Goal: Information Seeking & Learning: Learn about a topic

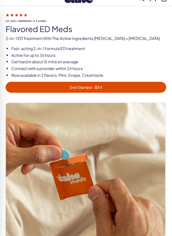
scroll to position [18, 0]
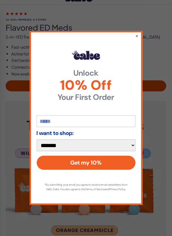
click at [141, 47] on div "**********" at bounding box center [86, 118] width 113 height 174
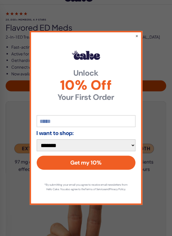
click at [137, 39] on button "×" at bounding box center [136, 36] width 3 height 6
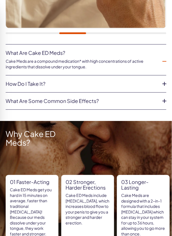
scroll to position [253, 0]
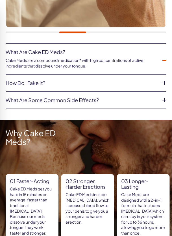
click at [165, 101] on icon at bounding box center [164, 100] width 4 height 4
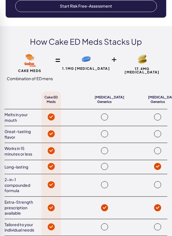
scroll to position [750, 0]
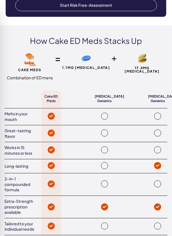
click at [161, 113] on div at bounding box center [157, 117] width 19 height 8
click at [159, 113] on span at bounding box center [157, 116] width 7 height 7
click at [162, 113] on div at bounding box center [157, 117] width 19 height 8
click at [161, 113] on div at bounding box center [157, 117] width 19 height 8
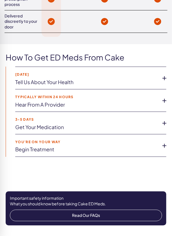
scroll to position [999, 0]
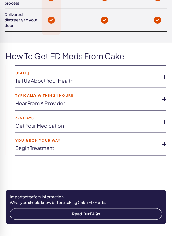
click at [166, 73] on icon at bounding box center [164, 77] width 8 height 8
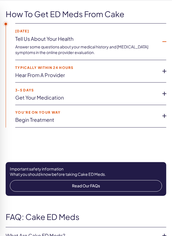
scroll to position [1042, 0]
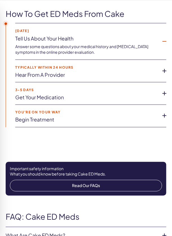
click at [171, 113] on div "How to get ED Meds from Cake [DATE] Tell us about your health Answer some quest…" at bounding box center [86, 78] width 172 height 136
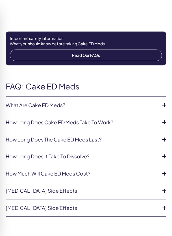
scroll to position [1174, 0]
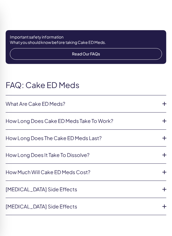
click at [168, 100] on icon at bounding box center [164, 104] width 8 height 8
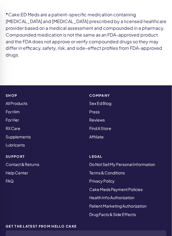
scroll to position [1528, 0]
